Goal: Transaction & Acquisition: Purchase product/service

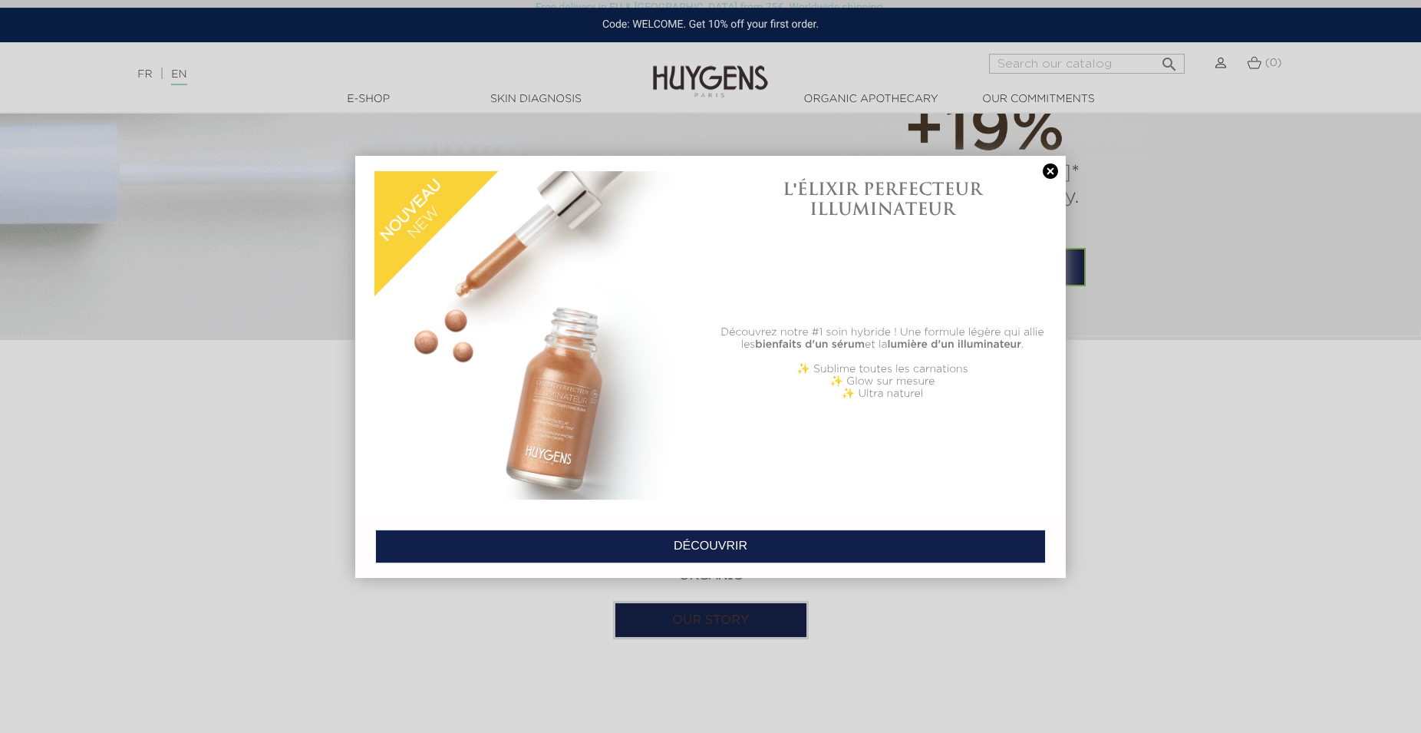
scroll to position [1408, 0]
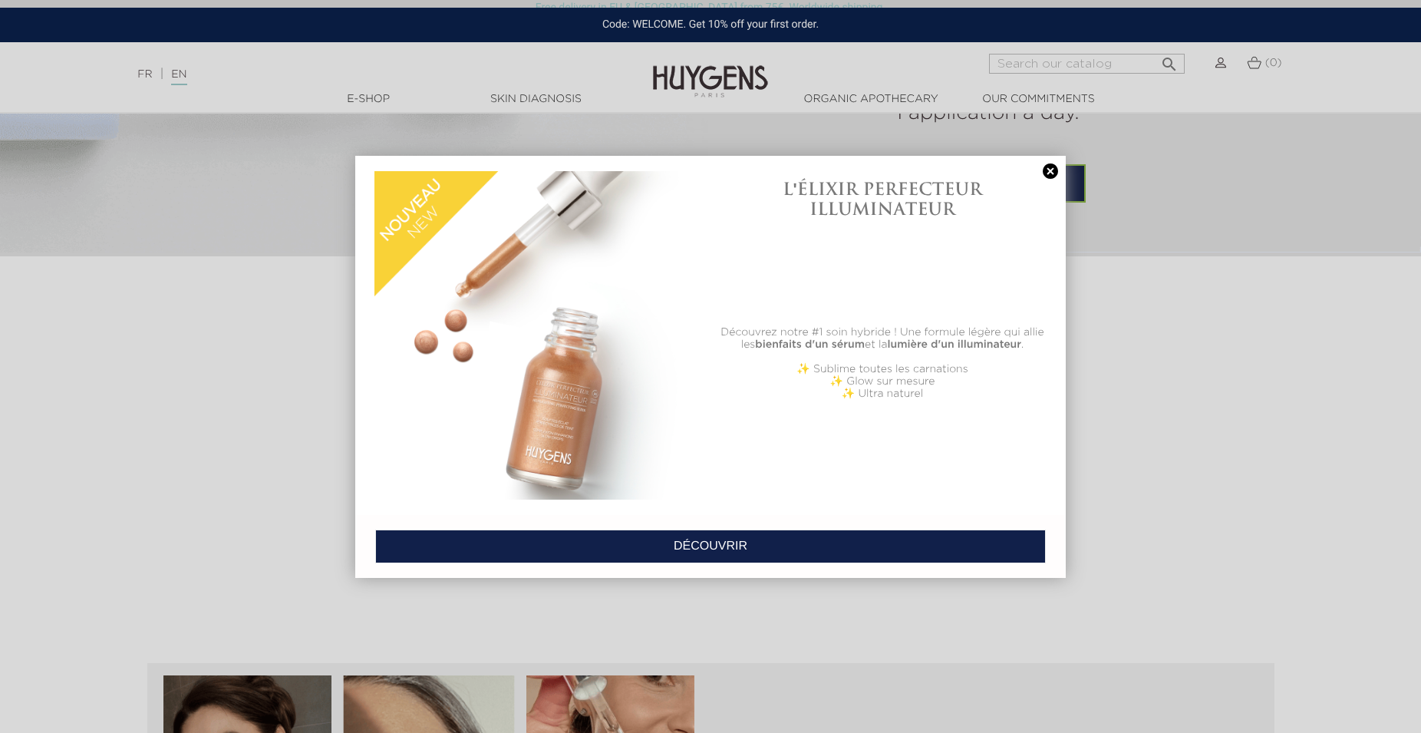
click at [1050, 168] on link at bounding box center [1049, 171] width 21 height 16
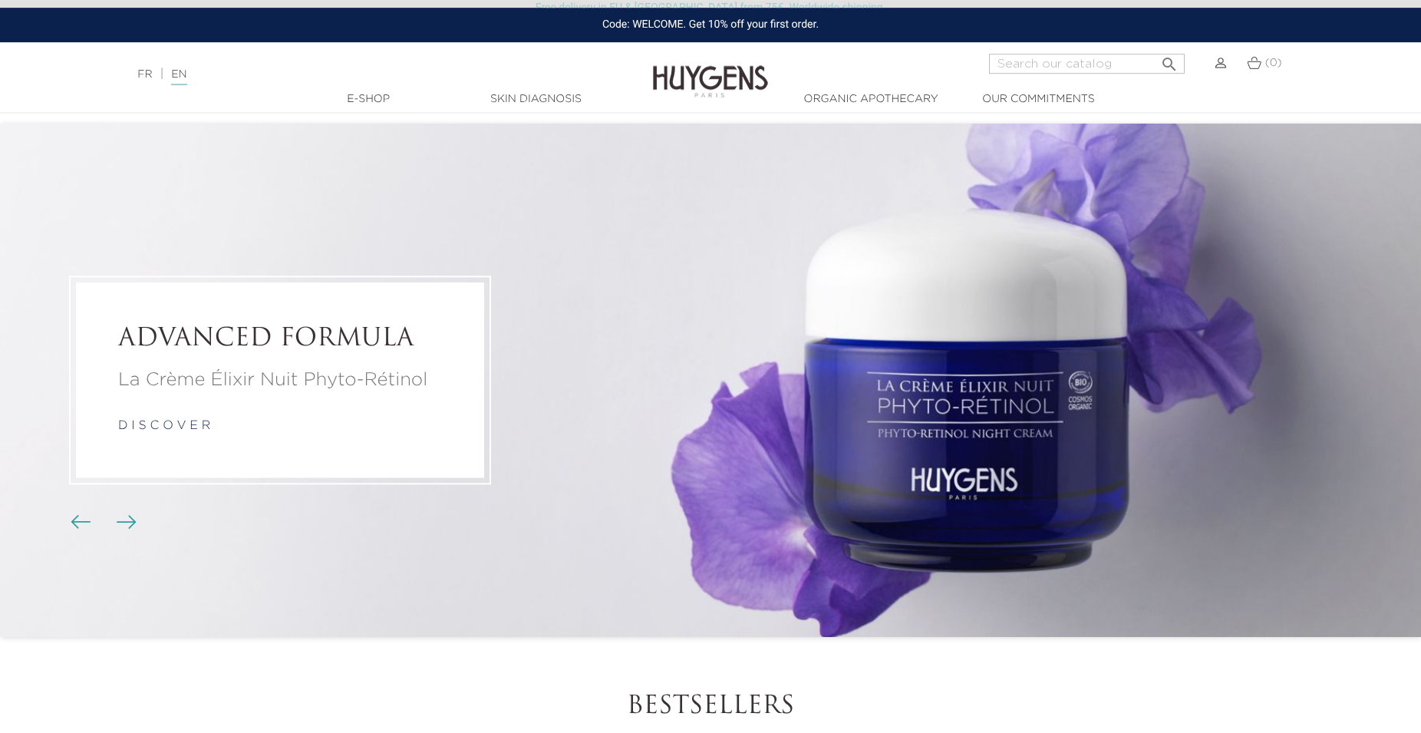
scroll to position [0, 0]
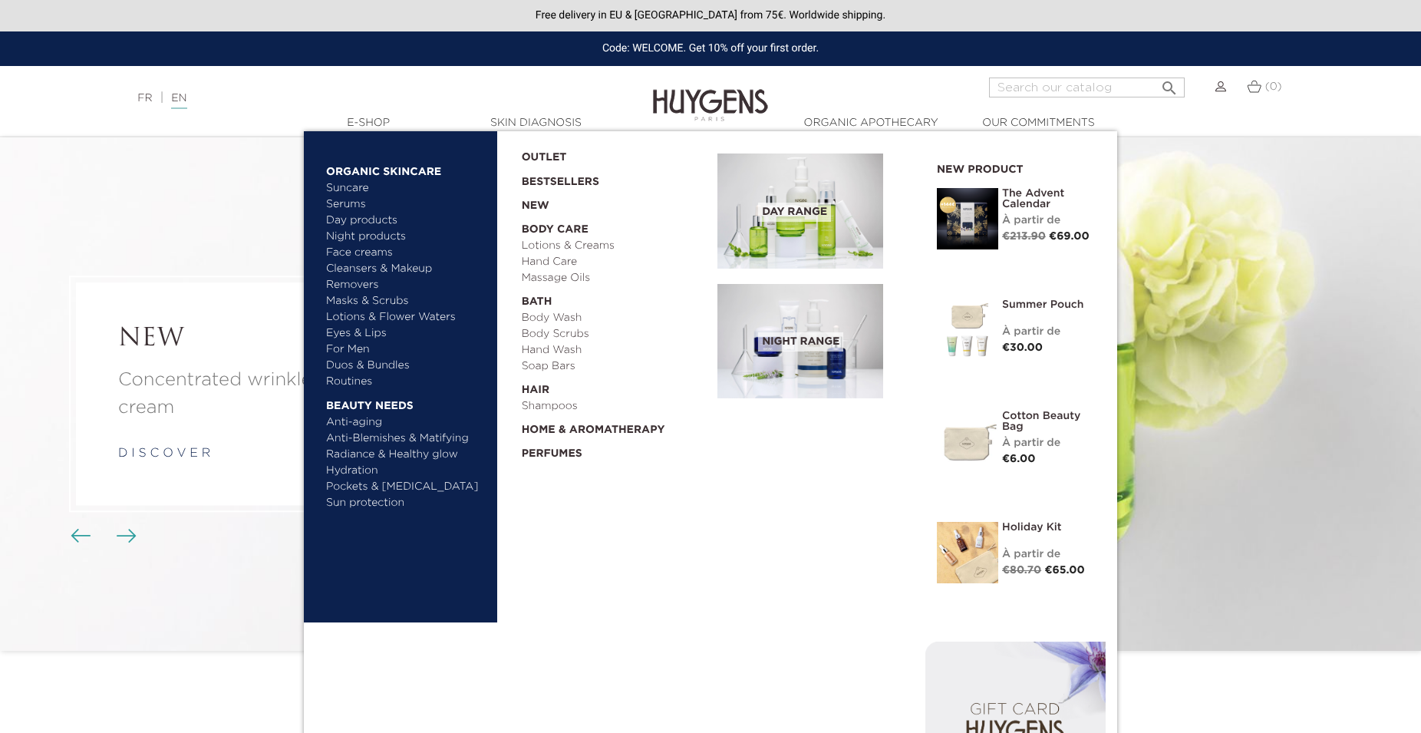
click at [358, 115] on link "  E-Shop" at bounding box center [368, 123] width 153 height 16
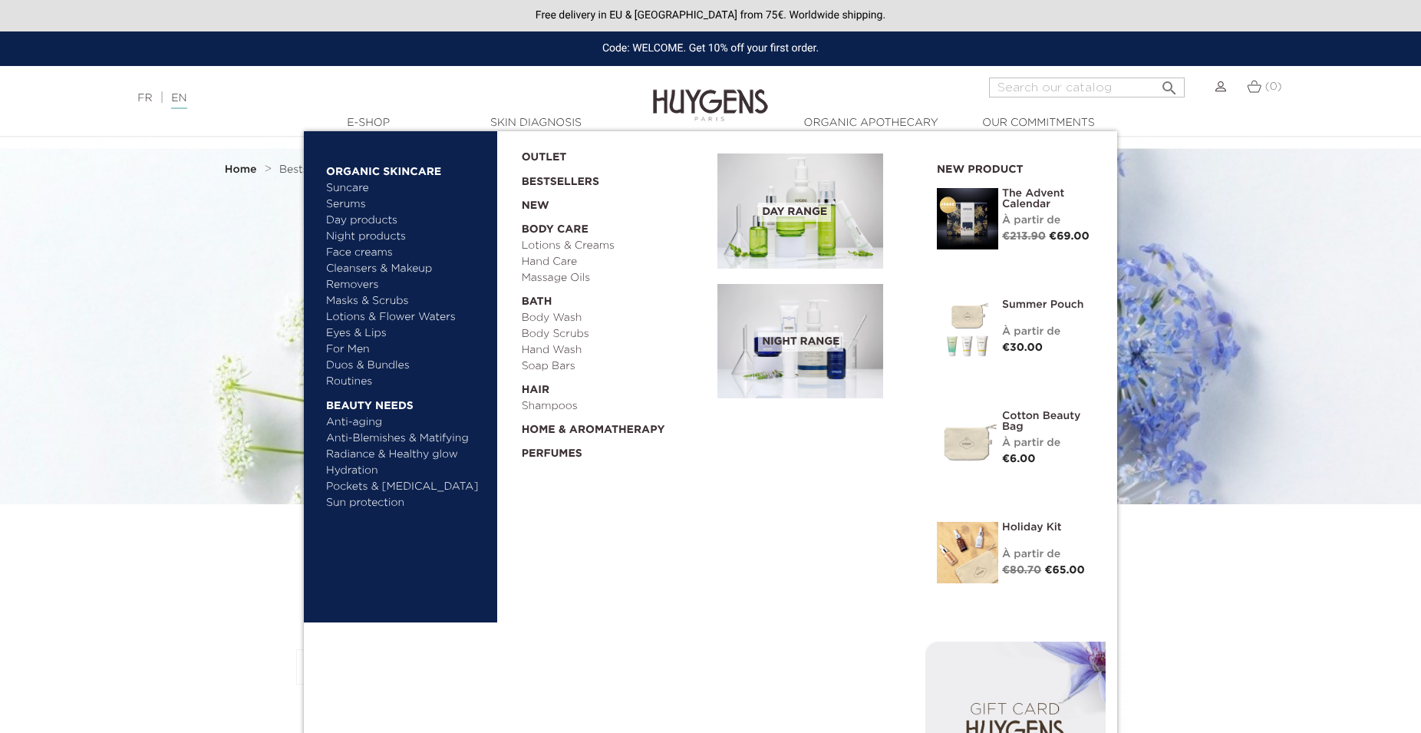
click at [357, 187] on link "Suncare" at bounding box center [406, 188] width 160 height 16
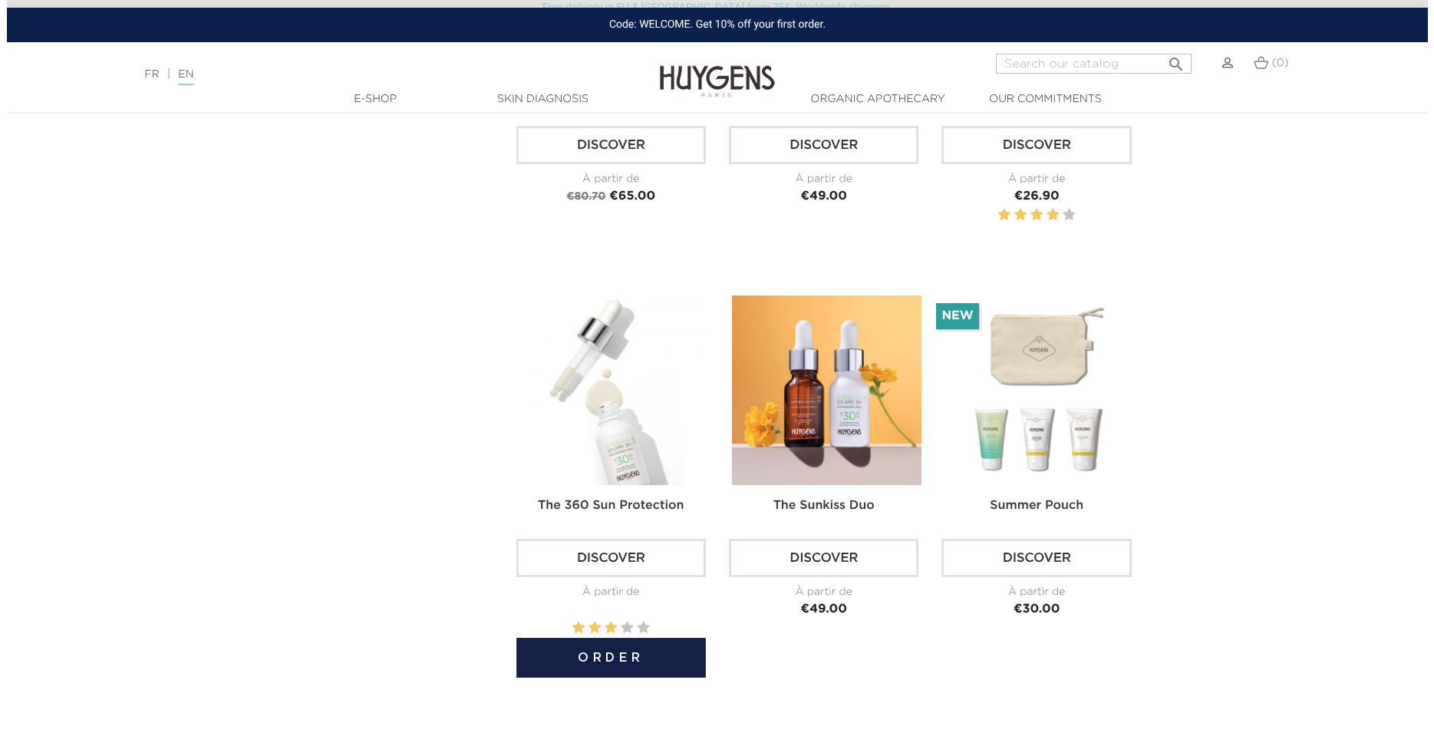
scroll to position [1017, 0]
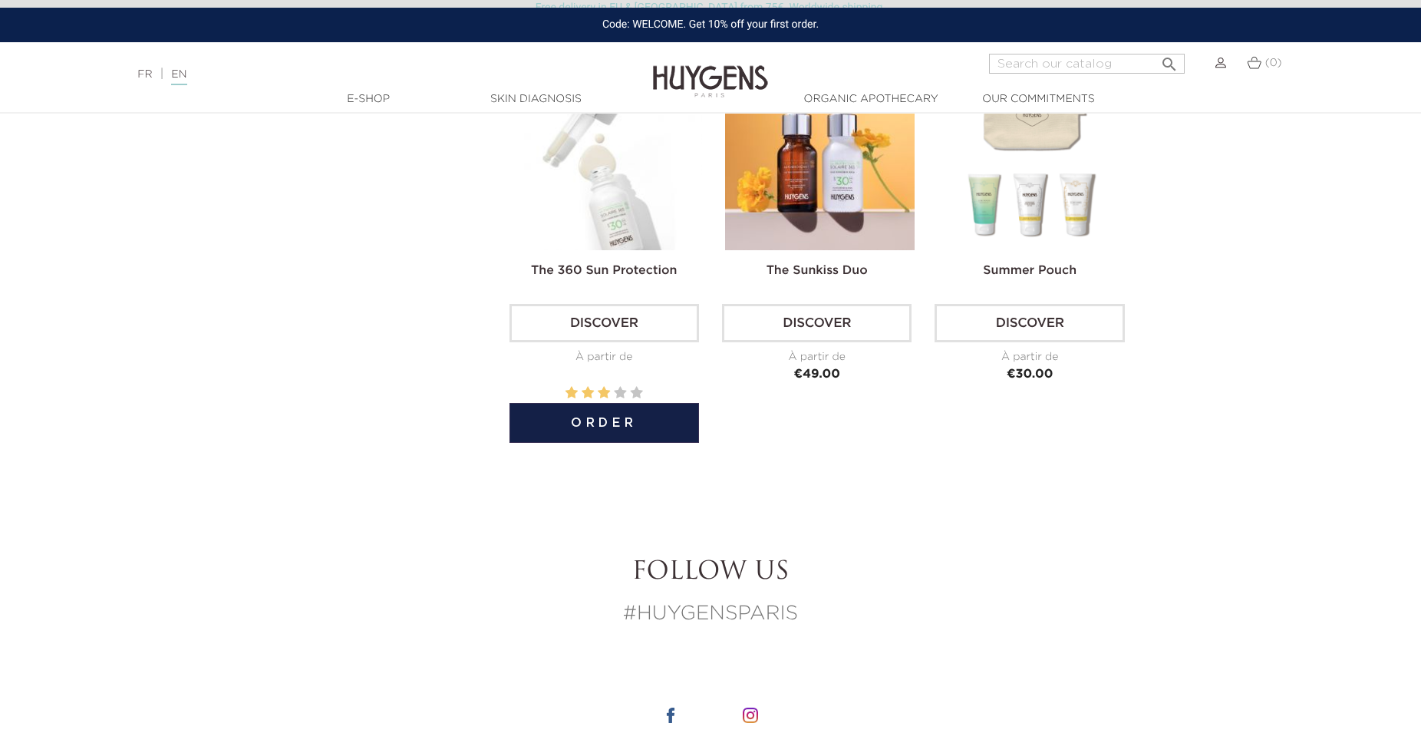
click at [595, 422] on button "Order" at bounding box center [603, 423] width 189 height 40
